Goal: Transaction & Acquisition: Purchase product/service

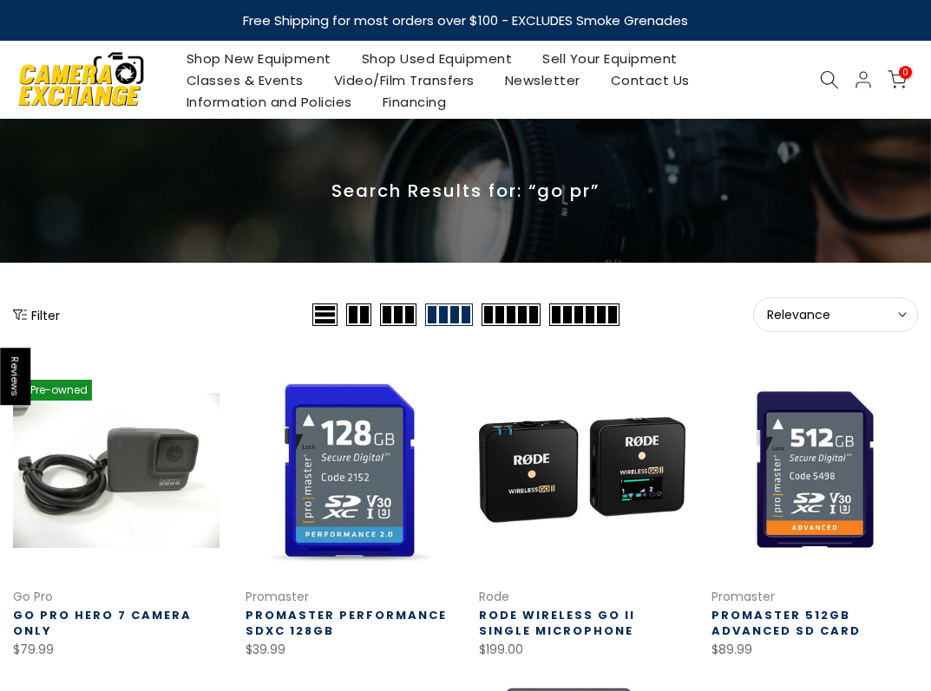
click at [259, 53] on link "Shop New Equipment" at bounding box center [258, 59] width 175 height 22
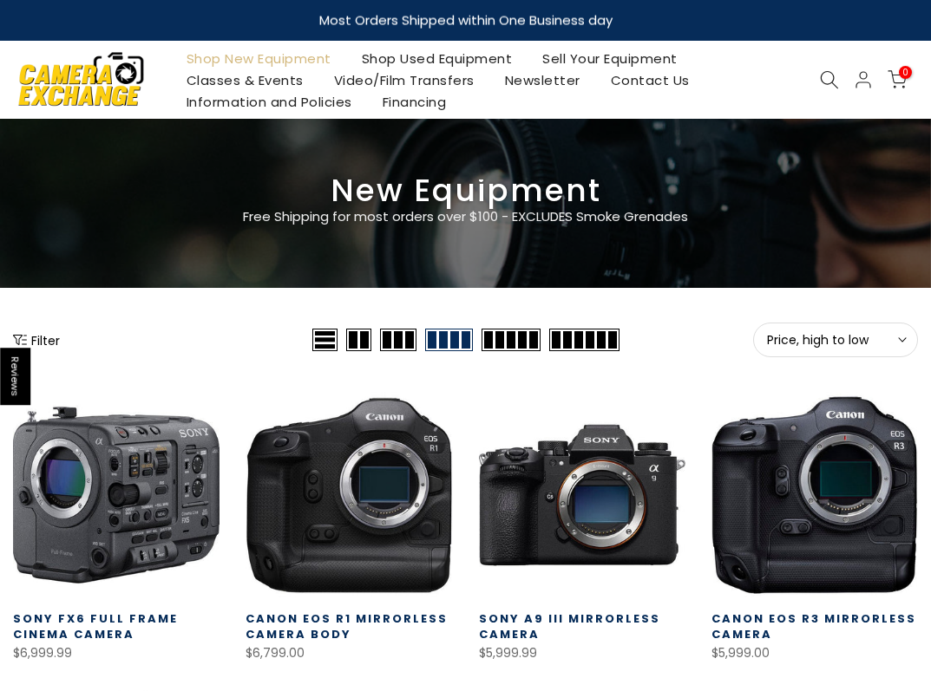
click at [55, 339] on button "Filter" at bounding box center [36, 339] width 47 height 17
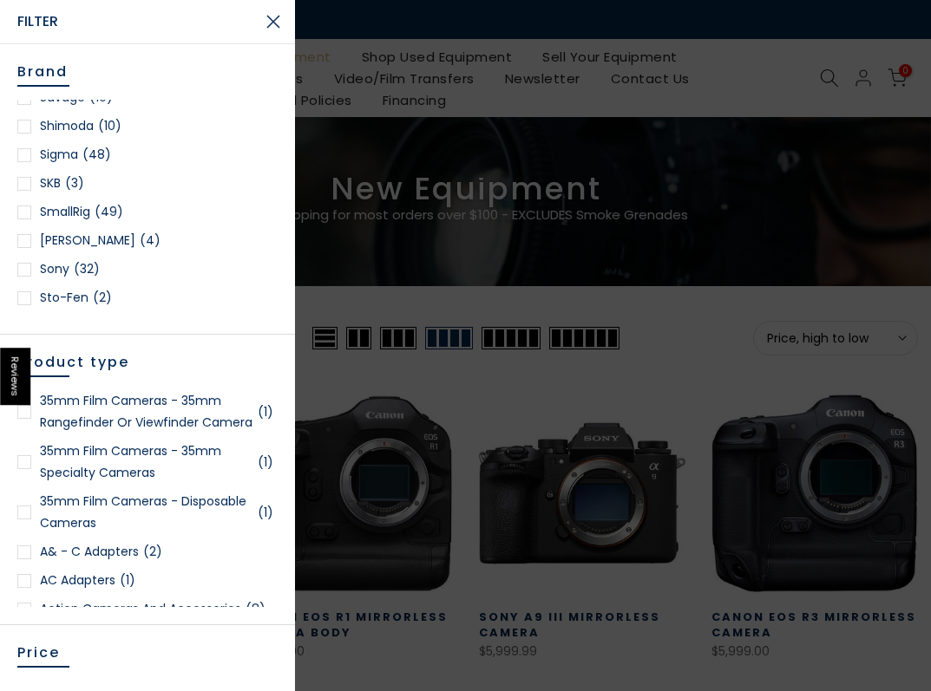
scroll to position [2342, 0]
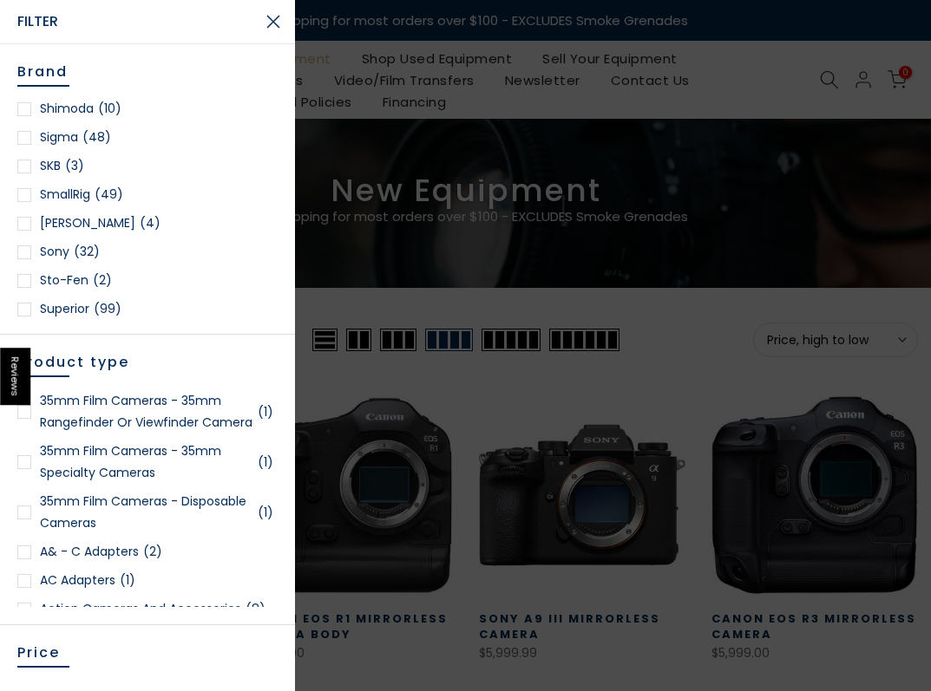
click at [24, 245] on div at bounding box center [24, 252] width 14 height 14
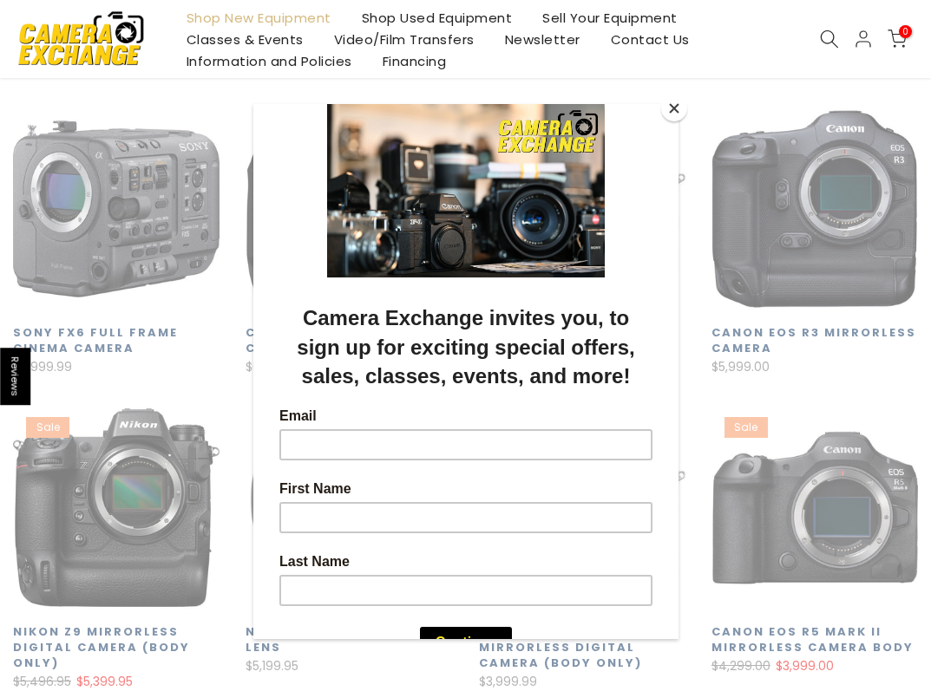
scroll to position [305, 0]
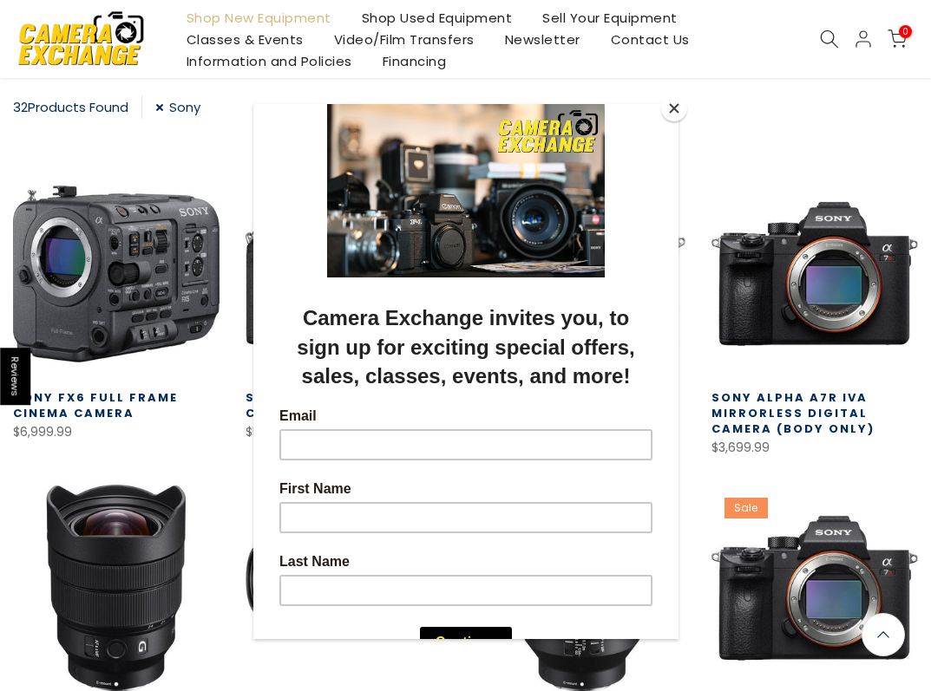
click at [669, 109] on button "Close" at bounding box center [674, 108] width 26 height 26
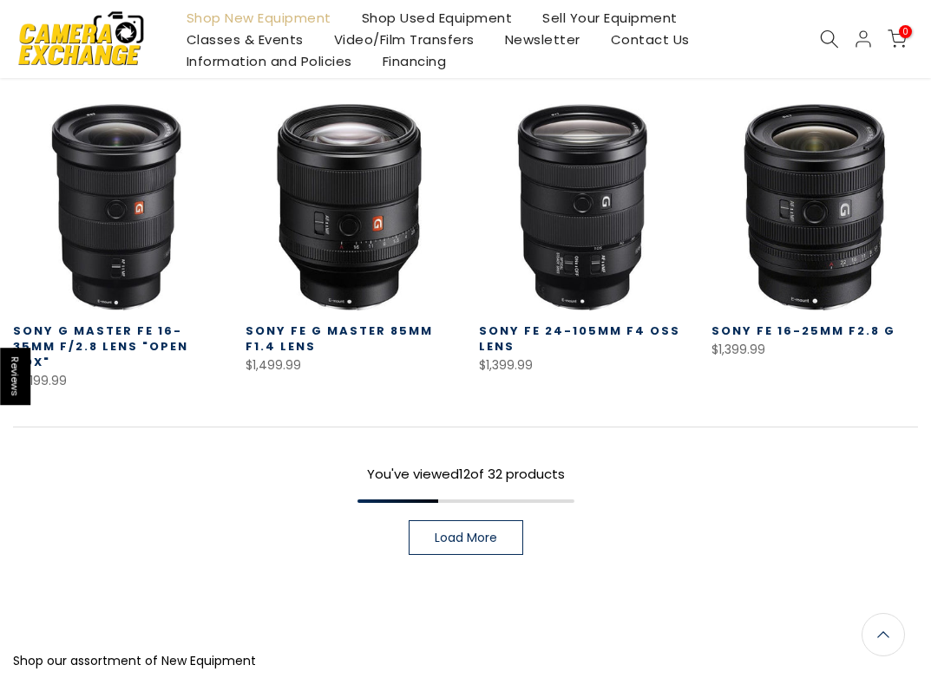
scroll to position [998, 0]
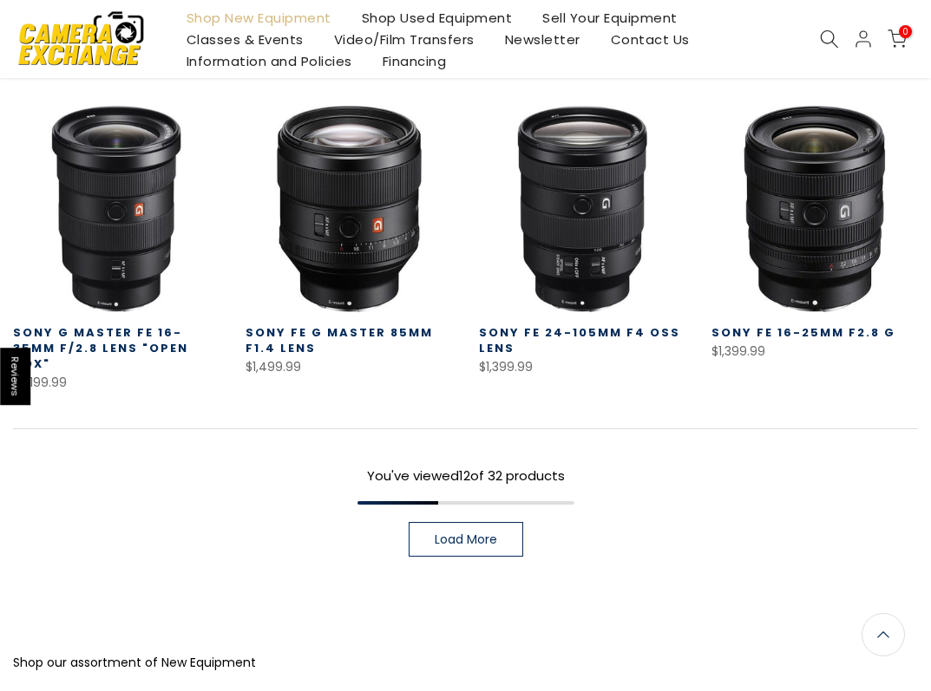
click at [466, 534] on link "Load More" at bounding box center [466, 539] width 115 height 35
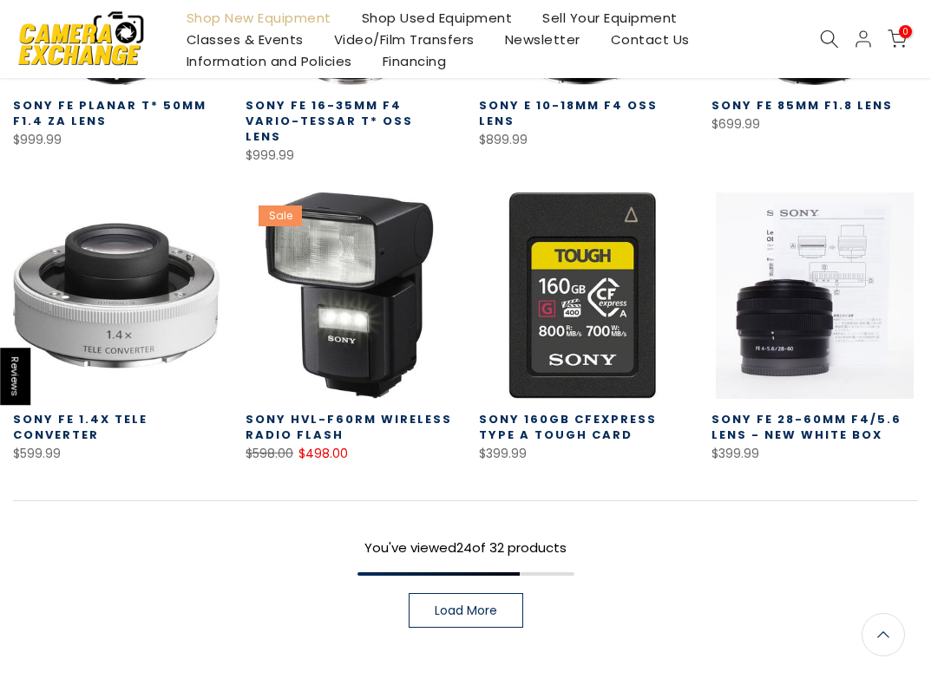
scroll to position [1867, 0]
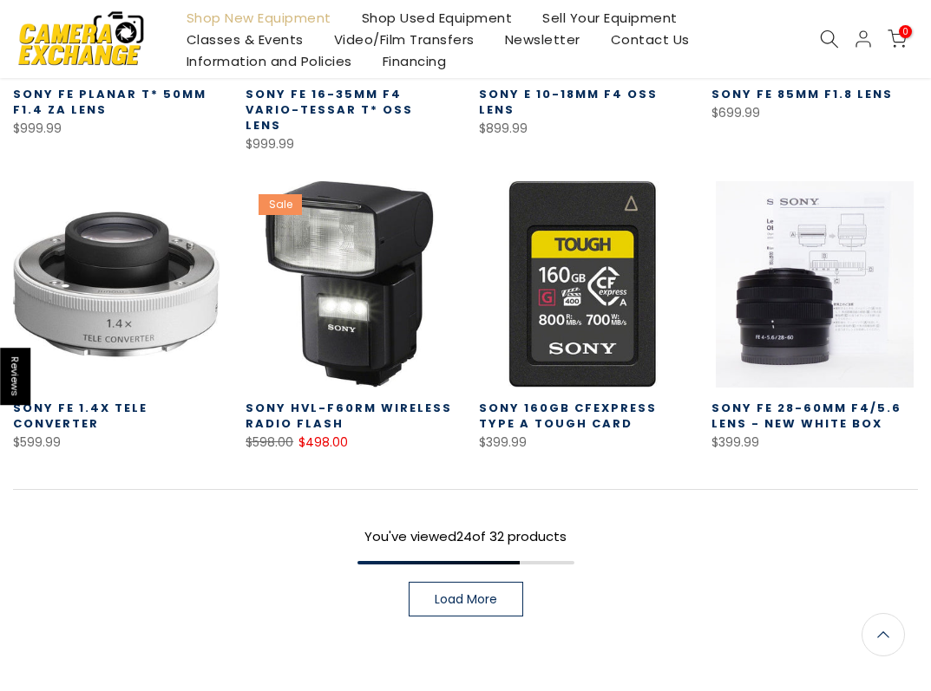
click at [472, 593] on span "Load More" at bounding box center [466, 599] width 62 height 12
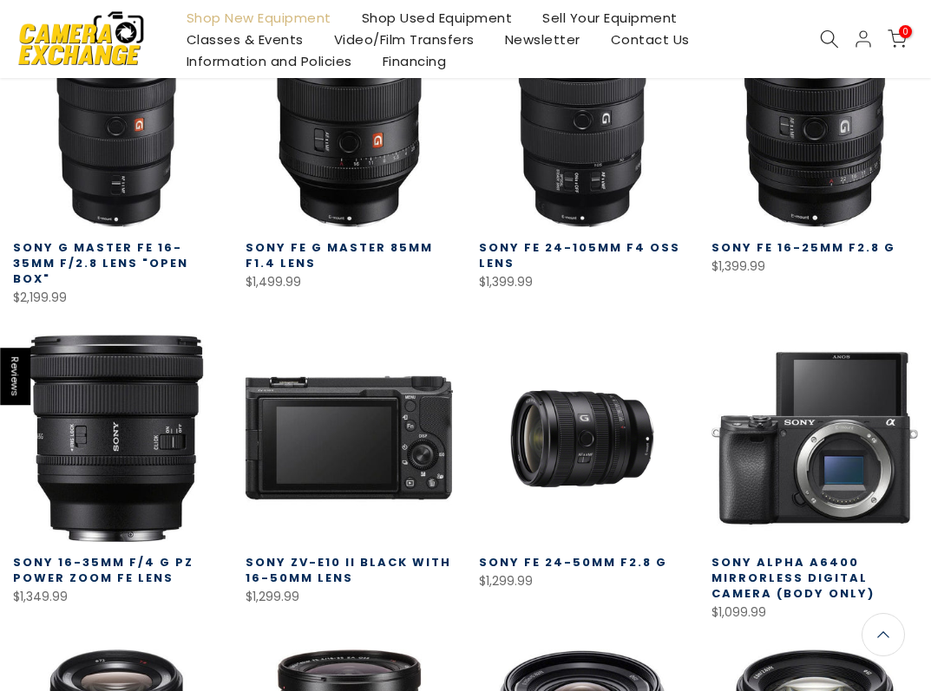
scroll to position [1086, 0]
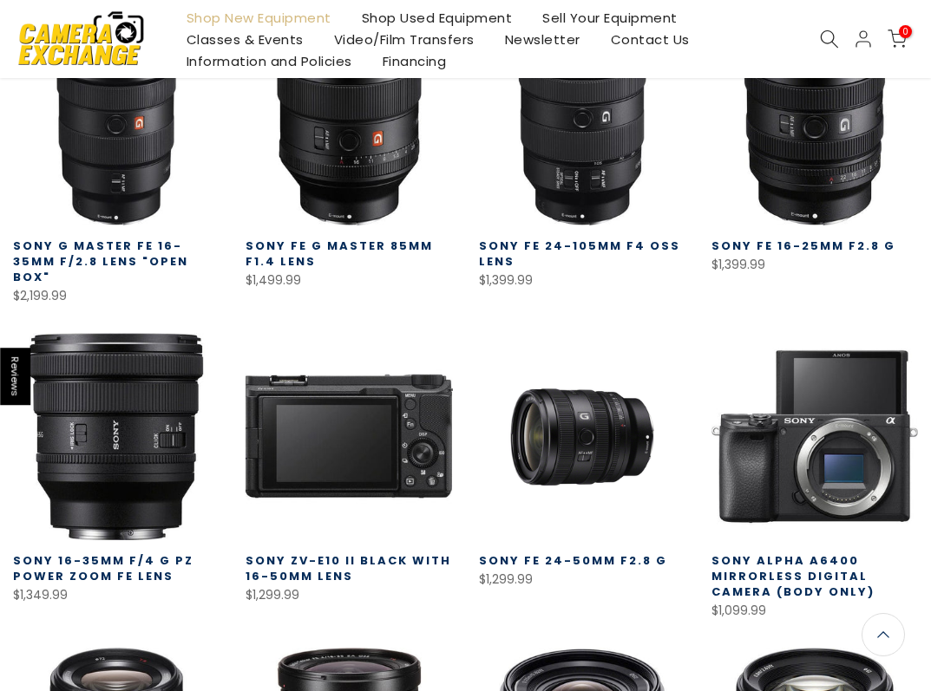
click at [352, 575] on span at bounding box center [383, 592] width 137 height 35
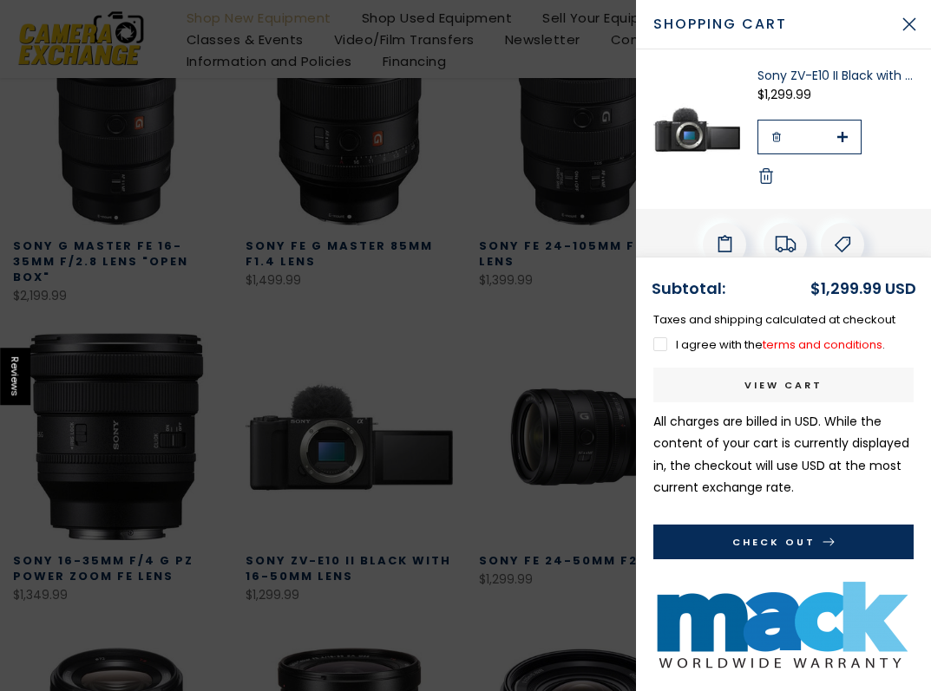
click at [657, 344] on label "I agree with the terms and conditions ." at bounding box center [769, 345] width 232 height 16
click at [707, 538] on button "Check Out" at bounding box center [783, 542] width 260 height 35
